Goal: Task Accomplishment & Management: Manage account settings

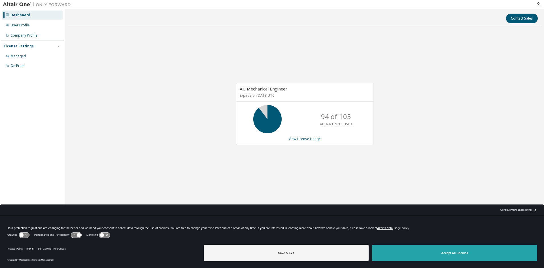
click at [441, 258] on button "Accept All Cookies" at bounding box center [454, 252] width 165 height 16
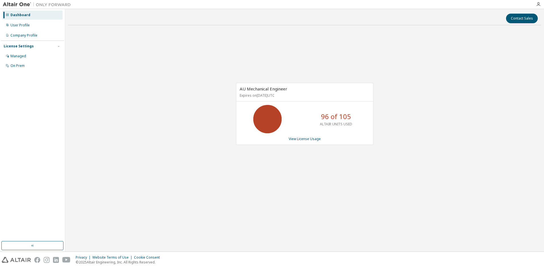
click at [23, 19] on div "Dashboard" at bounding box center [32, 14] width 60 height 9
click at [293, 142] on div "AU Mechanical Engineer Expires on June 1, 2026 UTC 96 of 105 ALTAIR UNITS USED …" at bounding box center [304, 114] width 137 height 62
click at [293, 140] on link "View License Usage" at bounding box center [305, 138] width 32 height 5
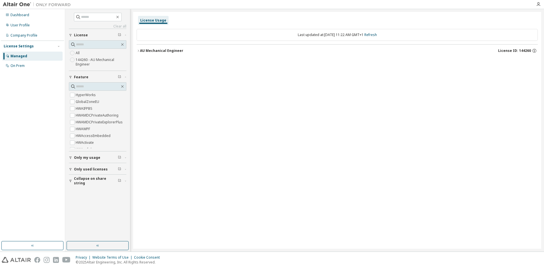
click at [146, 47] on button "AU Mechanical Engineer License ID: 144260" at bounding box center [336, 50] width 401 height 12
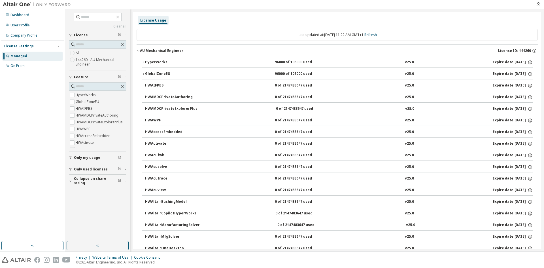
click at [143, 63] on icon "button" at bounding box center [143, 62] width 3 height 3
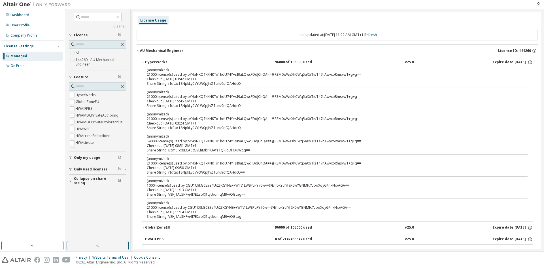
click at [142, 63] on icon "button" at bounding box center [143, 62] width 3 height 3
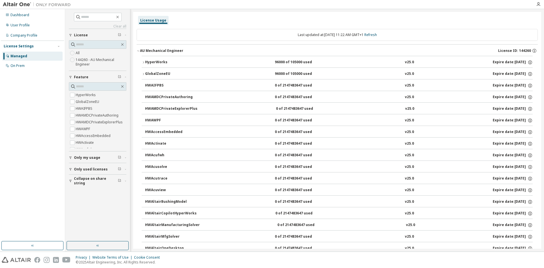
click at [22, 6] on img at bounding box center [38, 5] width 71 height 6
click at [18, 16] on div "Dashboard" at bounding box center [19, 15] width 19 height 5
